Goal: Navigation & Orientation: Find specific page/section

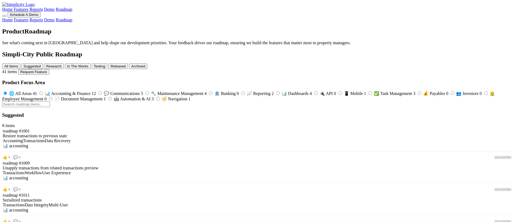
click at [13, 11] on link "Home" at bounding box center [7, 9] width 11 height 5
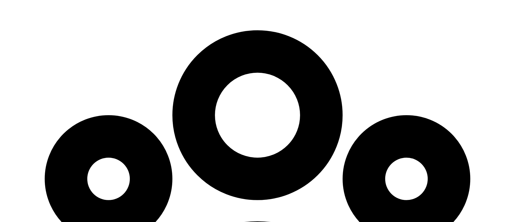
scroll to position [1473, 0]
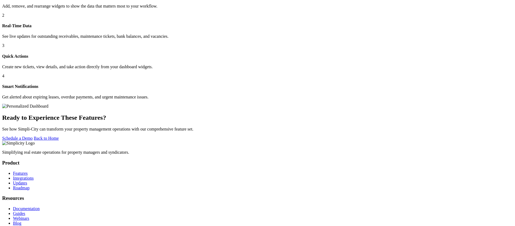
scroll to position [2594, 0]
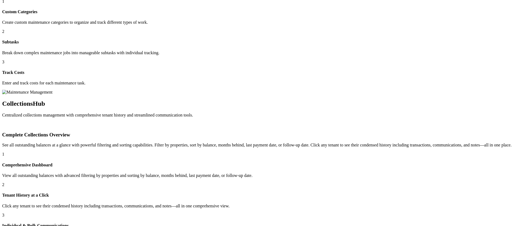
scroll to position [478, 0]
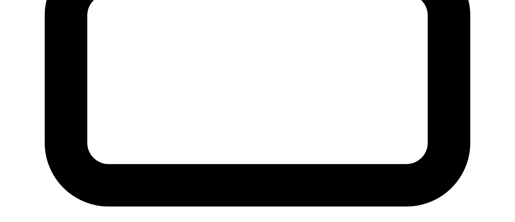
scroll to position [662, 0]
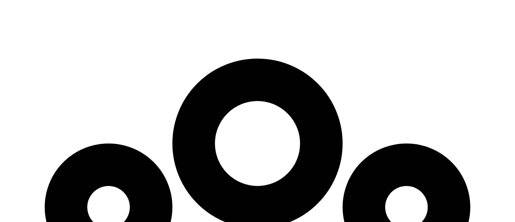
scroll to position [1447, 0]
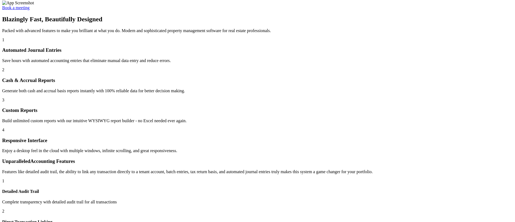
scroll to position [0, 0]
